Goal: Task Accomplishment & Management: Use online tool/utility

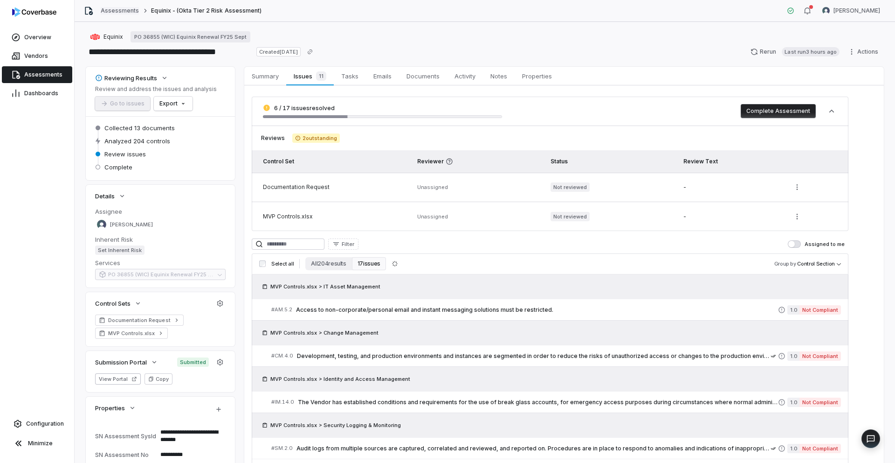
click at [108, 8] on link "Assessments" at bounding box center [120, 10] width 38 height 7
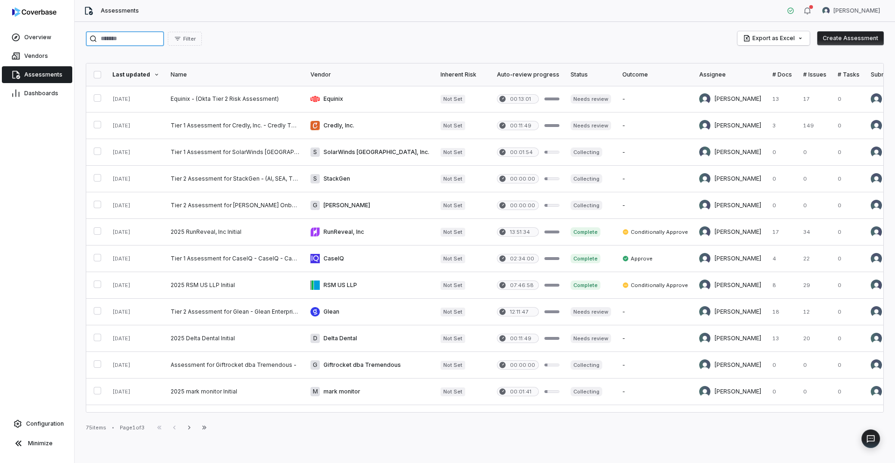
click at [151, 42] on input "search" at bounding box center [125, 38] width 78 height 15
click at [243, 223] on link at bounding box center [235, 232] width 140 height 26
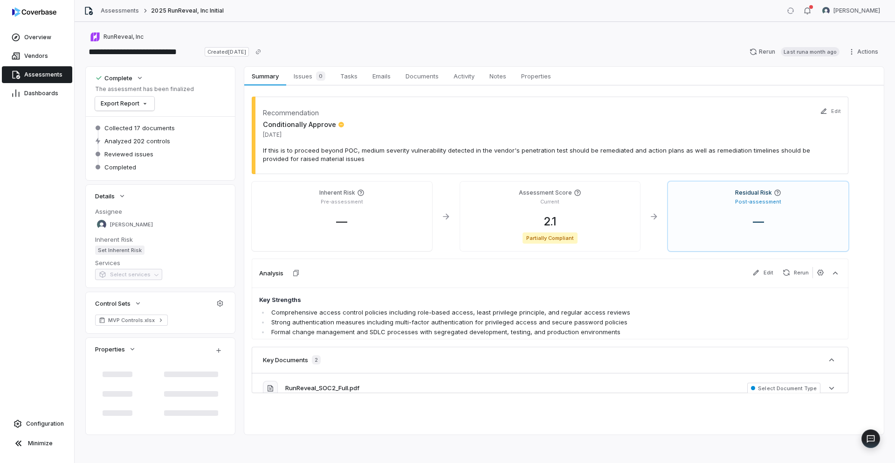
type textarea "*"
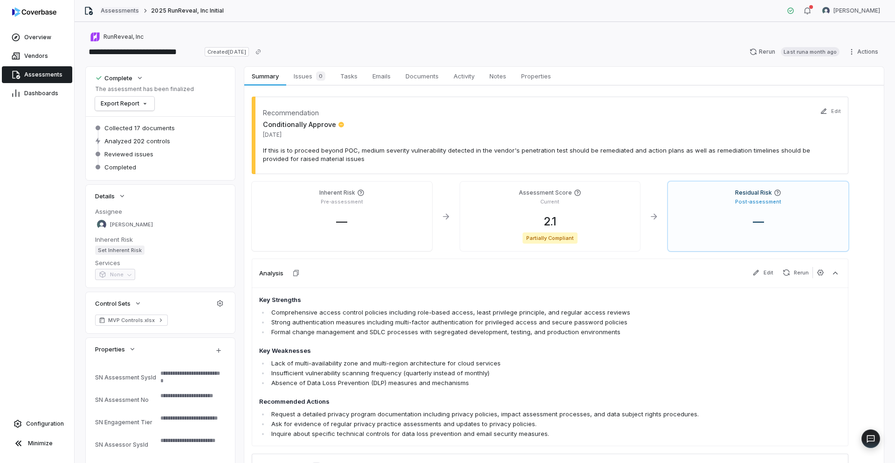
click at [119, 12] on link "Assessments" at bounding box center [120, 10] width 38 height 7
